Goal: Register for event/course

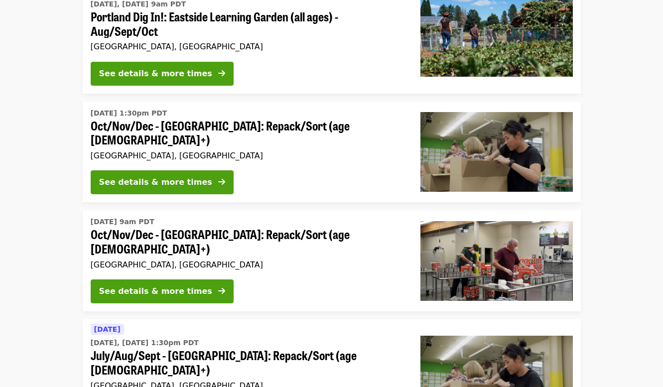
scroll to position [137, 0]
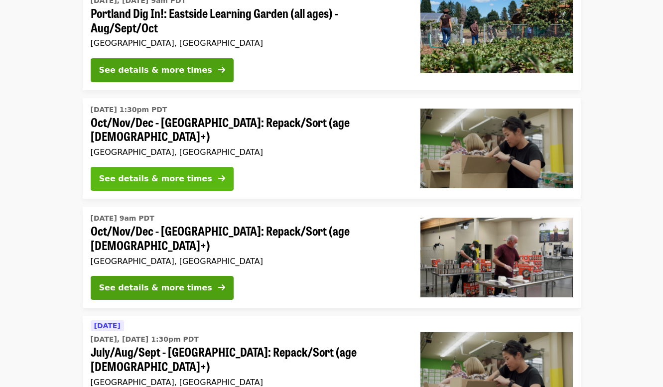
click at [174, 174] on div "See details & more times" at bounding box center [155, 179] width 113 height 12
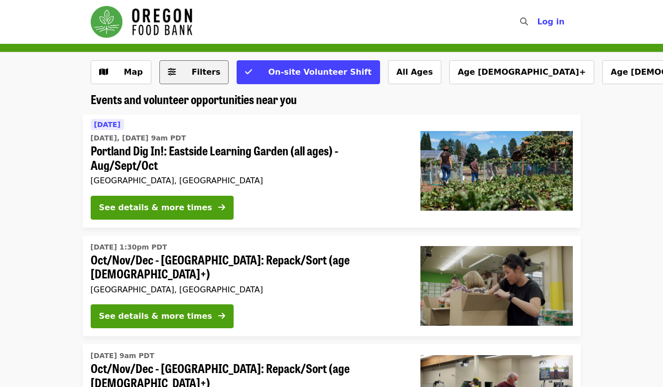
click at [188, 82] on button "Filters" at bounding box center [194, 72] width 70 height 24
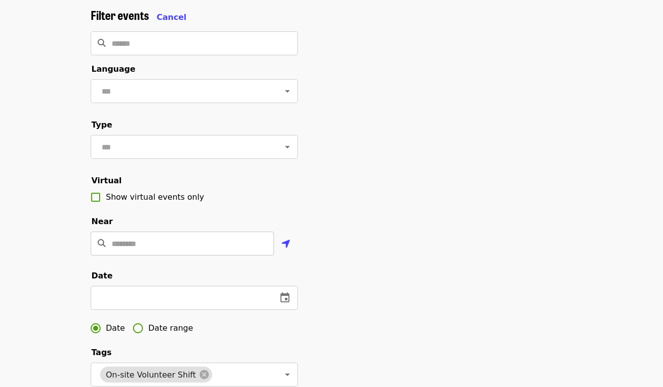
scroll to position [77, 0]
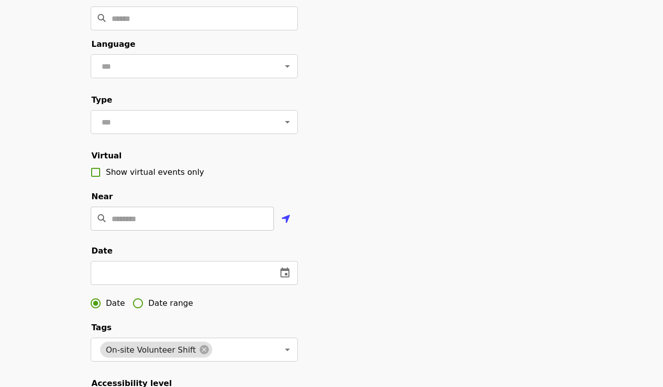
click at [158, 220] on input "Location" at bounding box center [193, 219] width 162 height 24
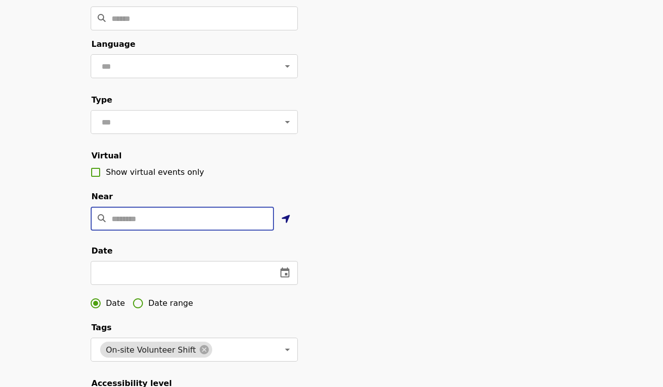
click at [284, 216] on icon "location-arrow icon" at bounding box center [285, 219] width 9 height 12
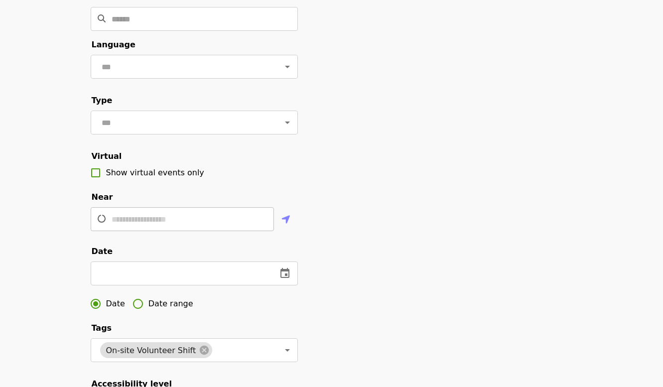
scroll to position [0, 0]
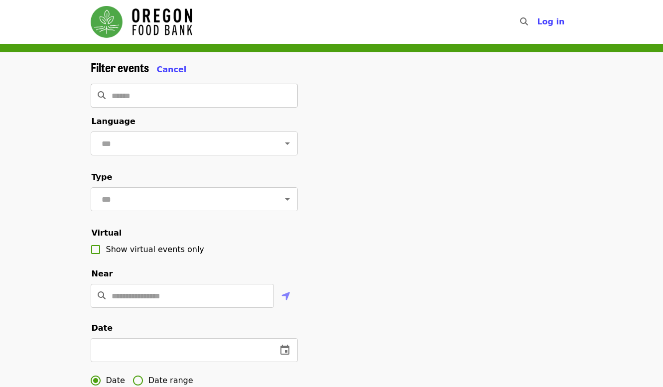
click at [149, 93] on input "Search" at bounding box center [205, 96] width 186 height 24
type input "*********"
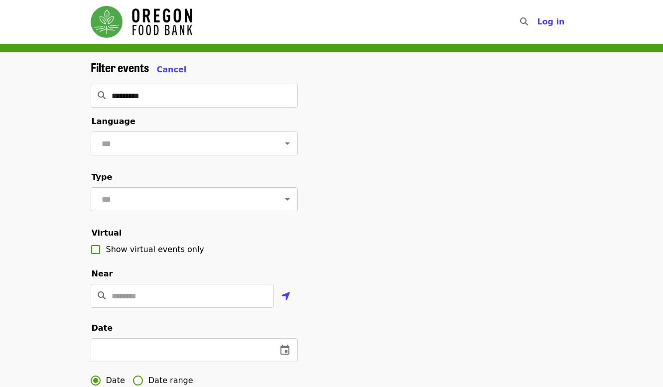
click at [273, 192] on div at bounding box center [280, 199] width 26 height 14
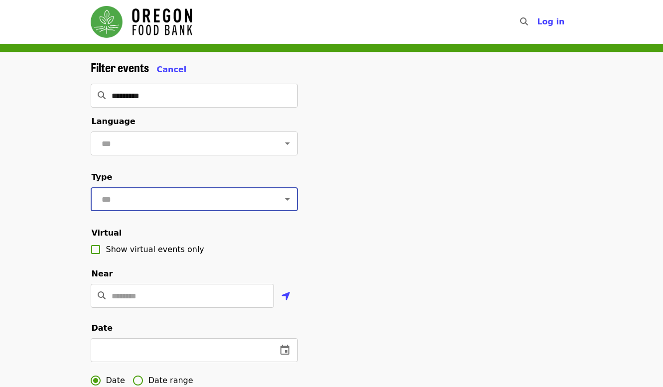
click at [268, 200] on div at bounding box center [280, 199] width 26 height 14
click at [294, 201] on div "​" at bounding box center [194, 199] width 207 height 24
click at [293, 201] on icon "Open" at bounding box center [287, 199] width 12 height 12
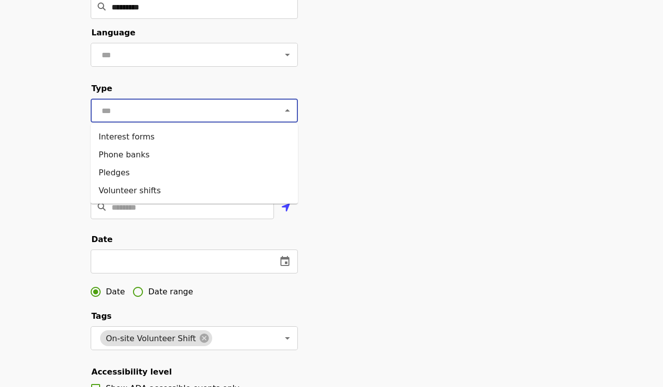
scroll to position [92, 0]
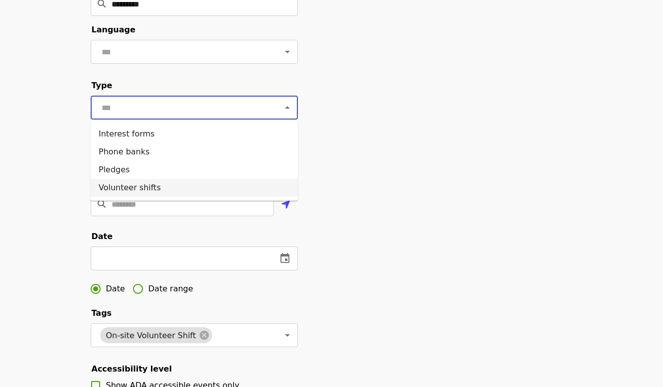
click at [174, 187] on li "Volunteer shifts" at bounding box center [194, 188] width 207 height 18
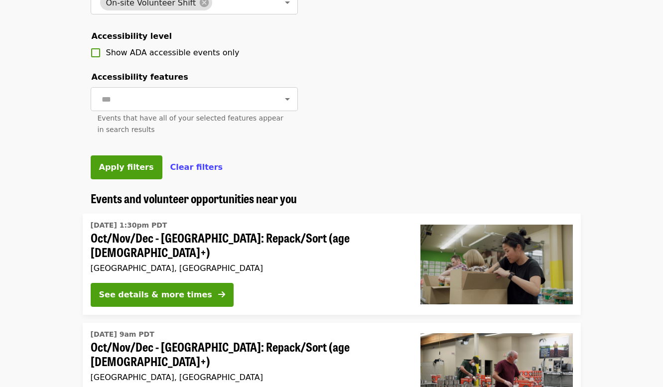
scroll to position [431, 0]
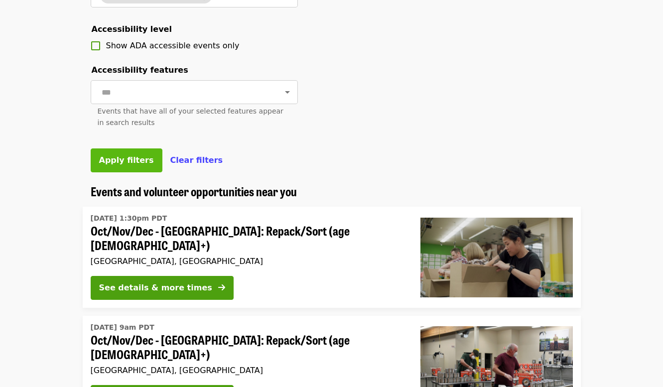
click at [133, 157] on span "Apply filters" at bounding box center [126, 159] width 55 height 9
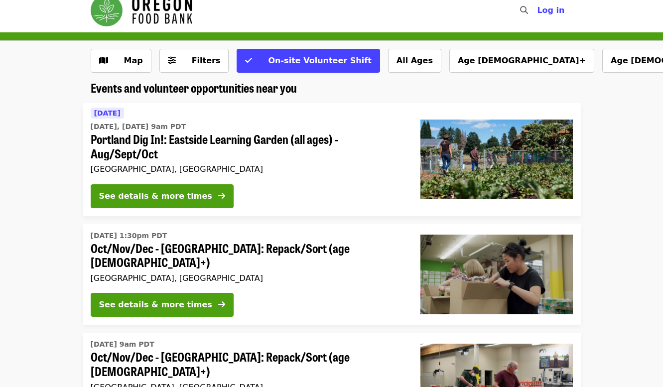
scroll to position [13, 0]
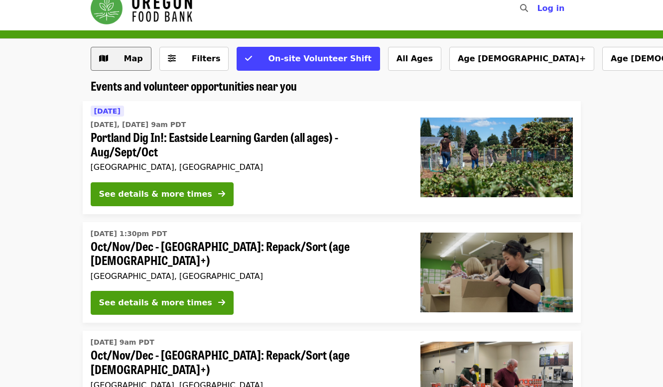
click at [125, 60] on span "Map" at bounding box center [133, 58] width 19 height 9
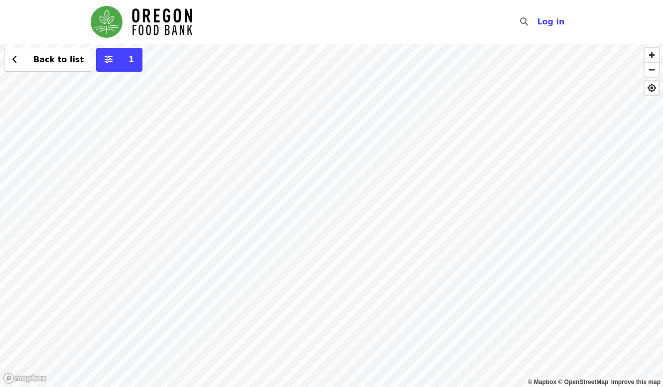
click at [66, 299] on div "Back to list 1" at bounding box center [331, 215] width 663 height 343
click at [66, 299] on div "See 2 actions at this location Back to list 1" at bounding box center [331, 215] width 663 height 343
click at [128, 63] on span "1" at bounding box center [130, 59] width 5 height 9
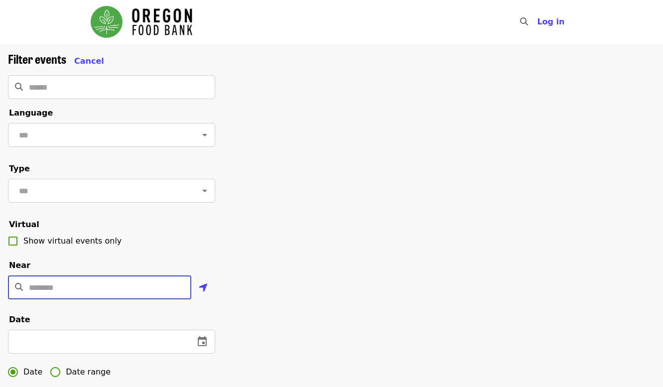
click at [140, 284] on input "Location" at bounding box center [110, 287] width 162 height 24
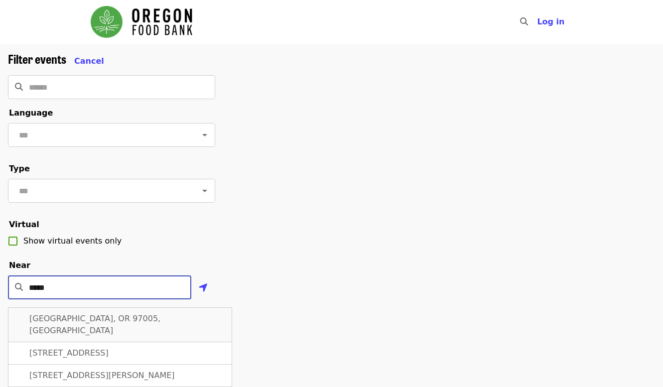
click at [127, 316] on div "Beaverton, OR 97005, USA" at bounding box center [120, 324] width 224 height 35
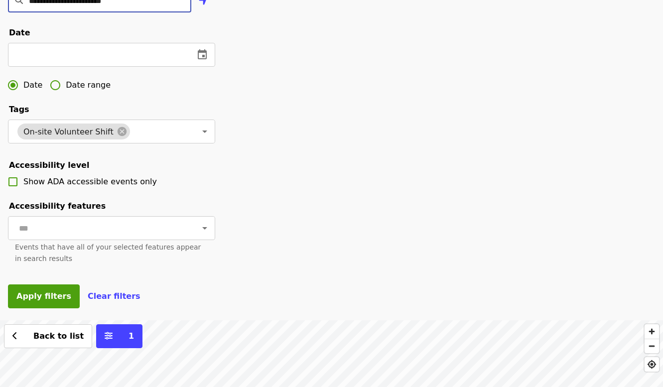
scroll to position [289, 0]
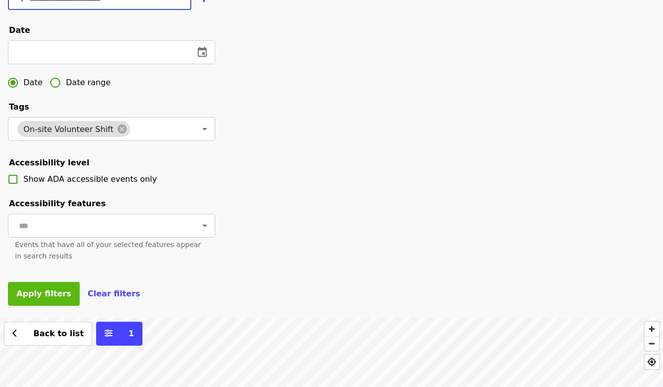
type input "**********"
click at [43, 289] on span "Apply filters" at bounding box center [43, 293] width 55 height 9
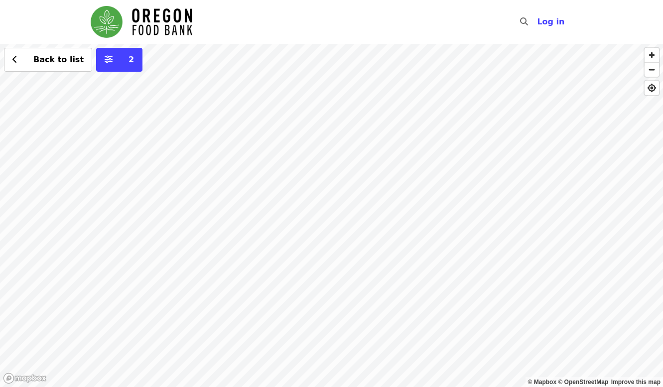
click at [226, 172] on div "Back to list 2" at bounding box center [331, 215] width 663 height 343
click at [11, 313] on div "Back to list 2" at bounding box center [331, 215] width 663 height 343
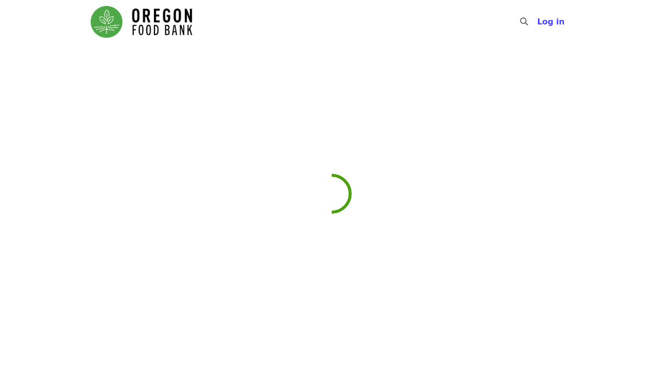
scroll to position [127, 0]
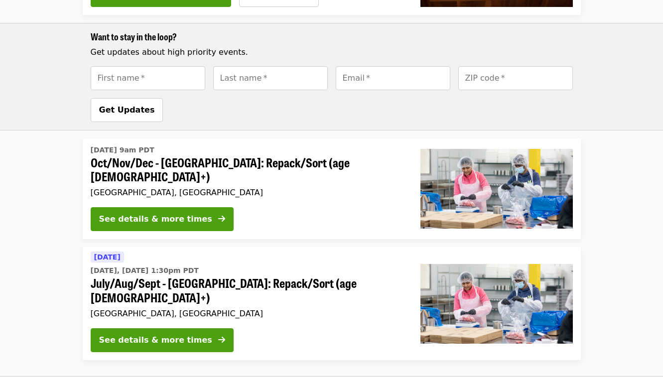
scroll to position [767, 0]
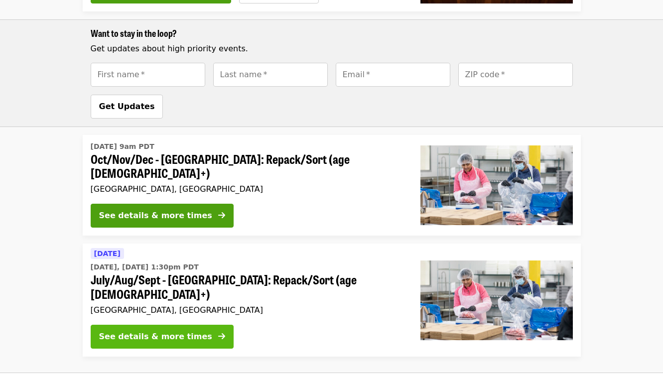
click at [158, 331] on div "See details & more times" at bounding box center [155, 337] width 113 height 12
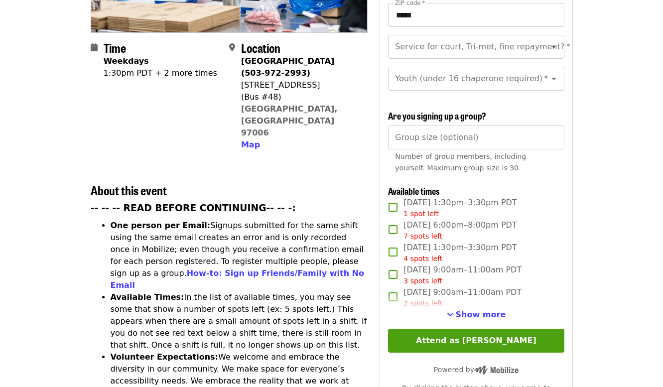
scroll to position [227, 0]
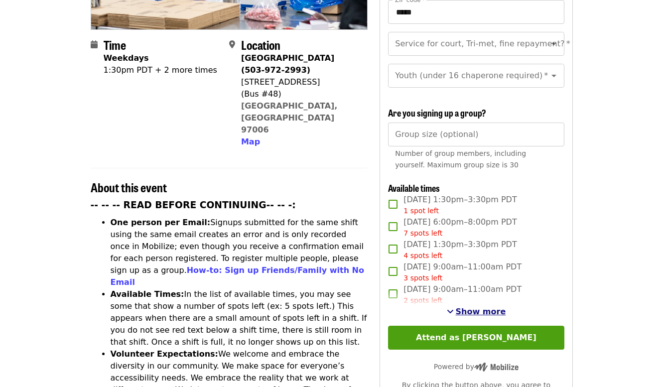
click at [474, 307] on span "Show more" at bounding box center [480, 311] width 50 height 9
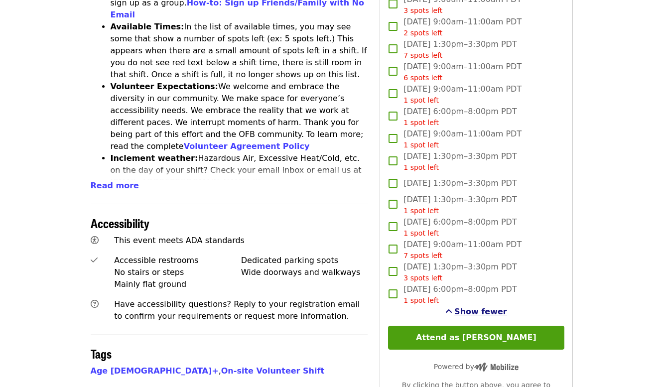
scroll to position [497, 0]
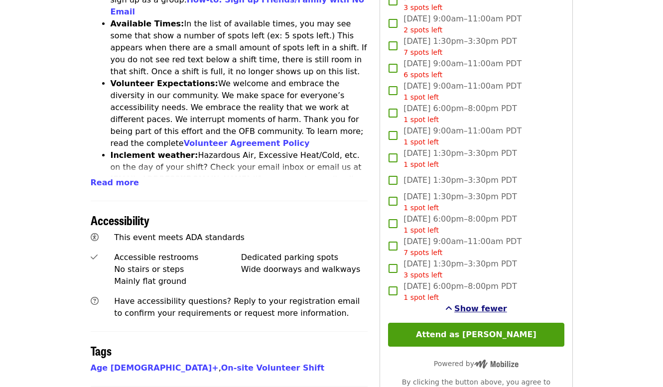
click at [475, 304] on span "Show fewer" at bounding box center [480, 308] width 53 height 9
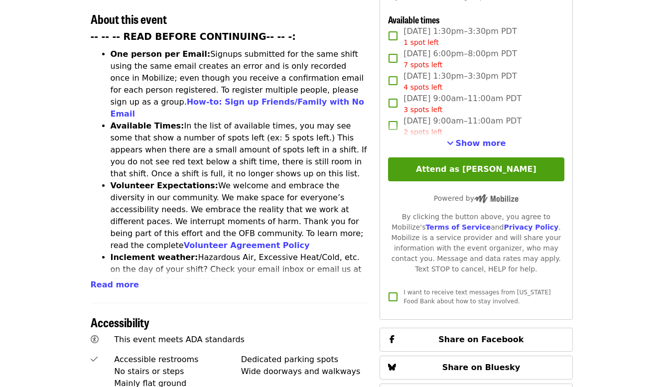
scroll to position [394, 0]
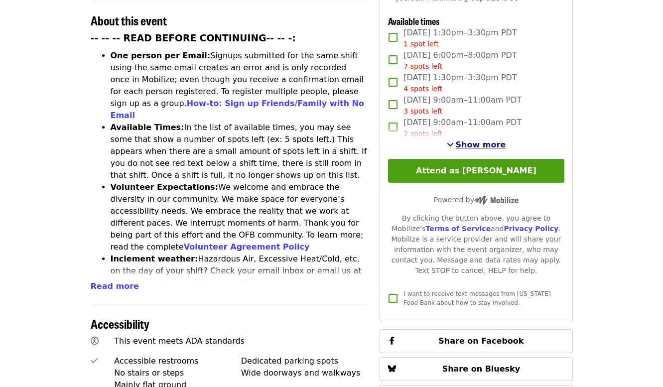
click at [464, 140] on span "Show more" at bounding box center [480, 144] width 50 height 9
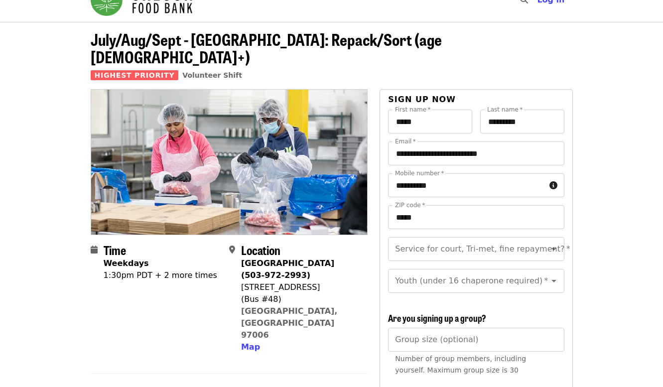
scroll to position [0, 0]
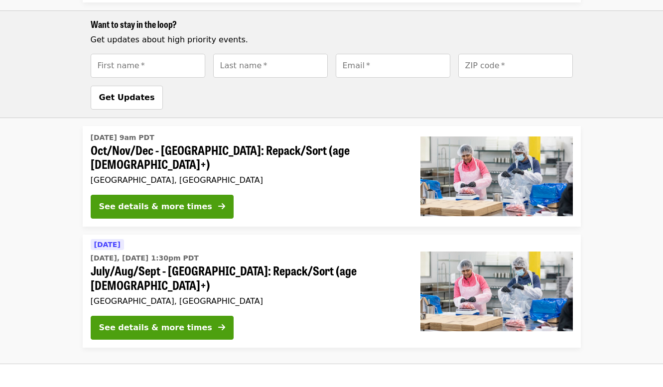
scroll to position [780, 0]
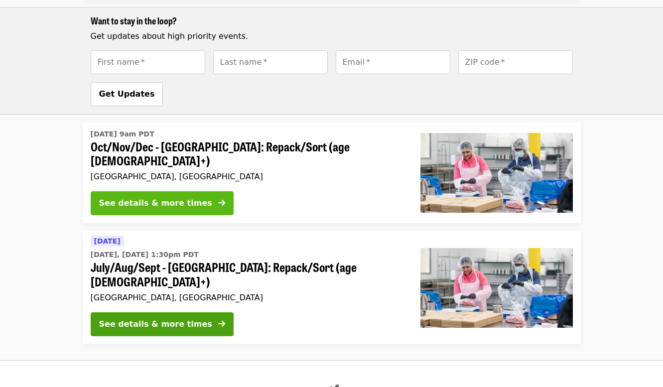
click at [179, 197] on div "See details & more times" at bounding box center [155, 203] width 113 height 12
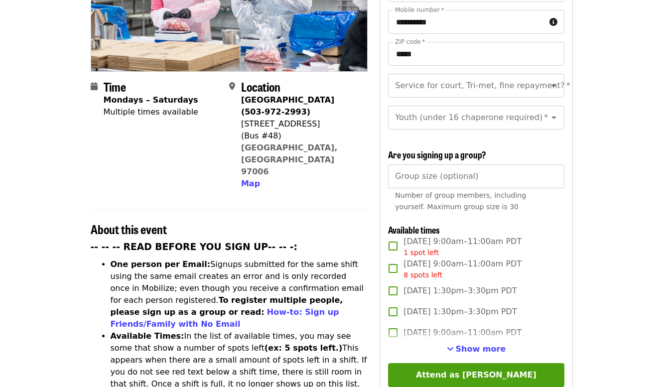
scroll to position [188, 0]
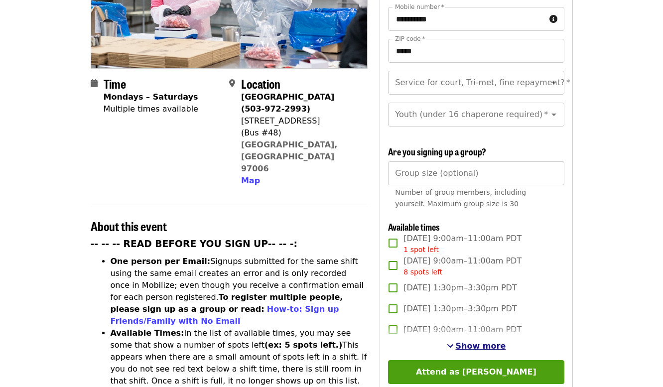
click at [479, 341] on span "Show more" at bounding box center [480, 345] width 50 height 9
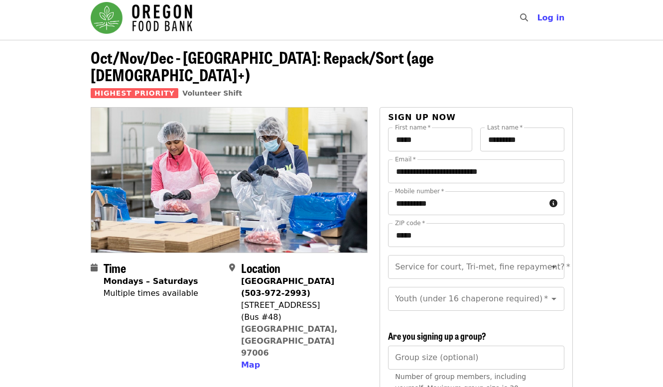
scroll to position [0, 0]
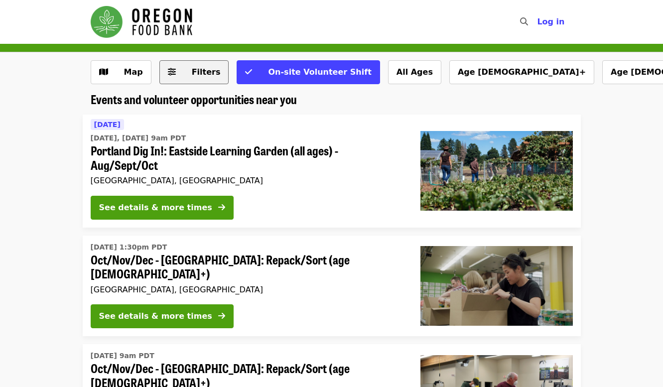
click at [198, 71] on span "Filters" at bounding box center [206, 71] width 29 height 9
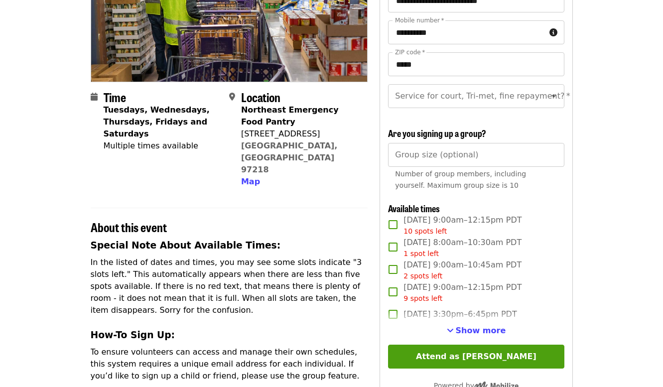
scroll to position [171, 0]
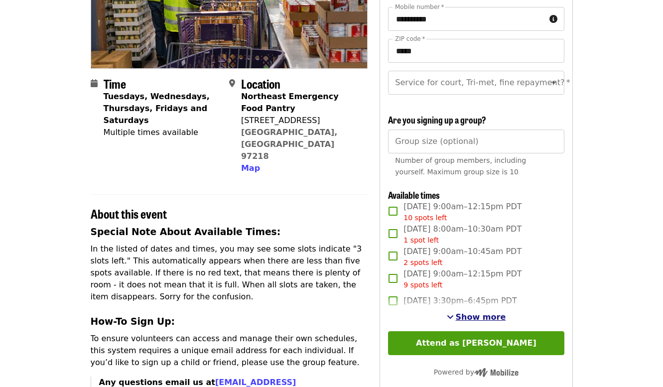
click at [482, 317] on span "Show more" at bounding box center [480, 316] width 50 height 9
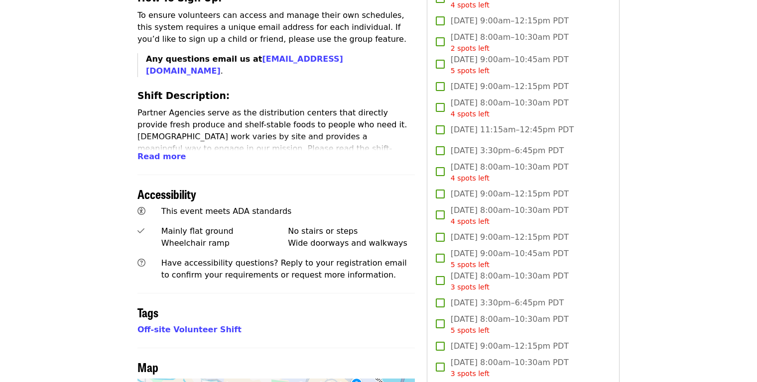
scroll to position [497, 0]
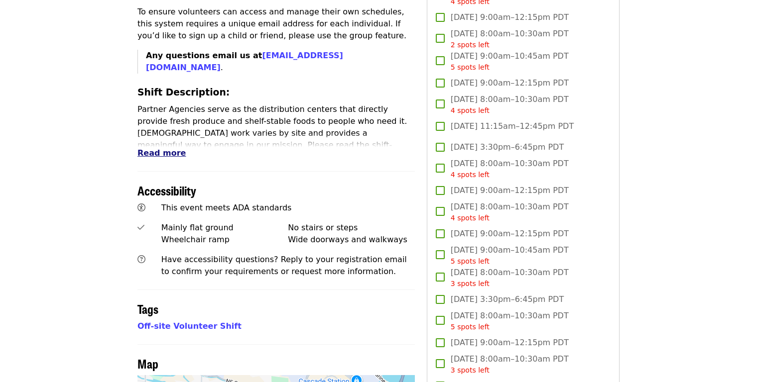
click at [159, 148] on span "Read more" at bounding box center [161, 152] width 48 height 9
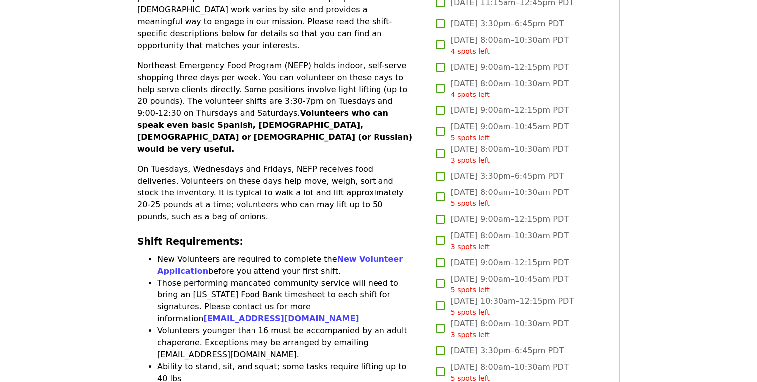
scroll to position [557, 0]
